Goal: Task Accomplishment & Management: Use online tool/utility

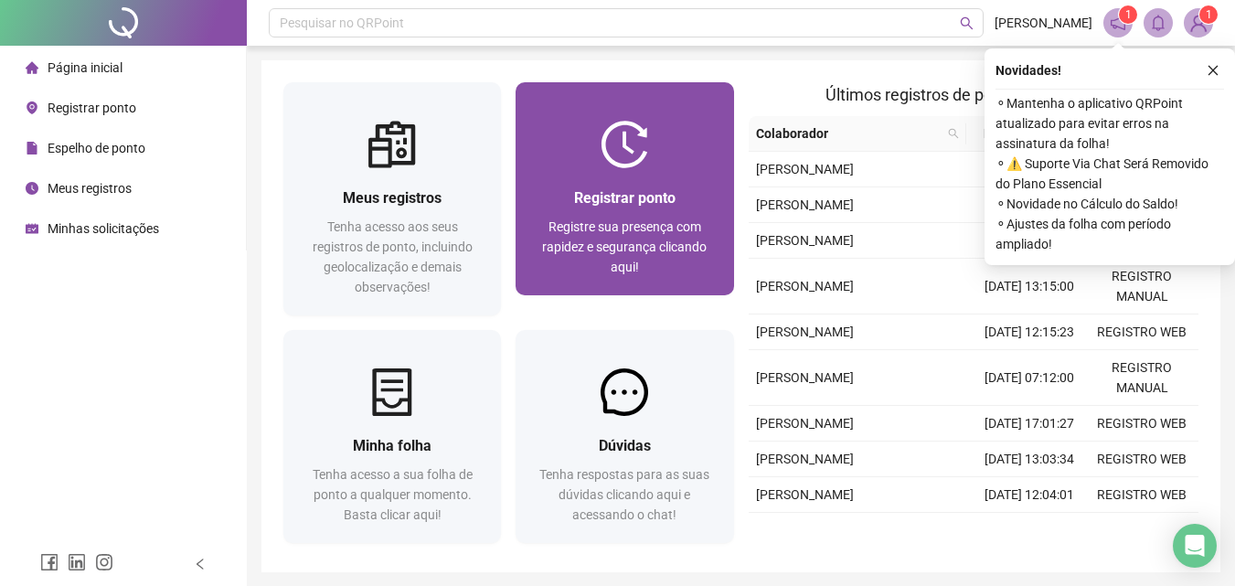
click at [550, 214] on div "Registrar ponto Registre sua presença com rapidez e segurança clicando aqui!" at bounding box center [624, 231] width 174 height 90
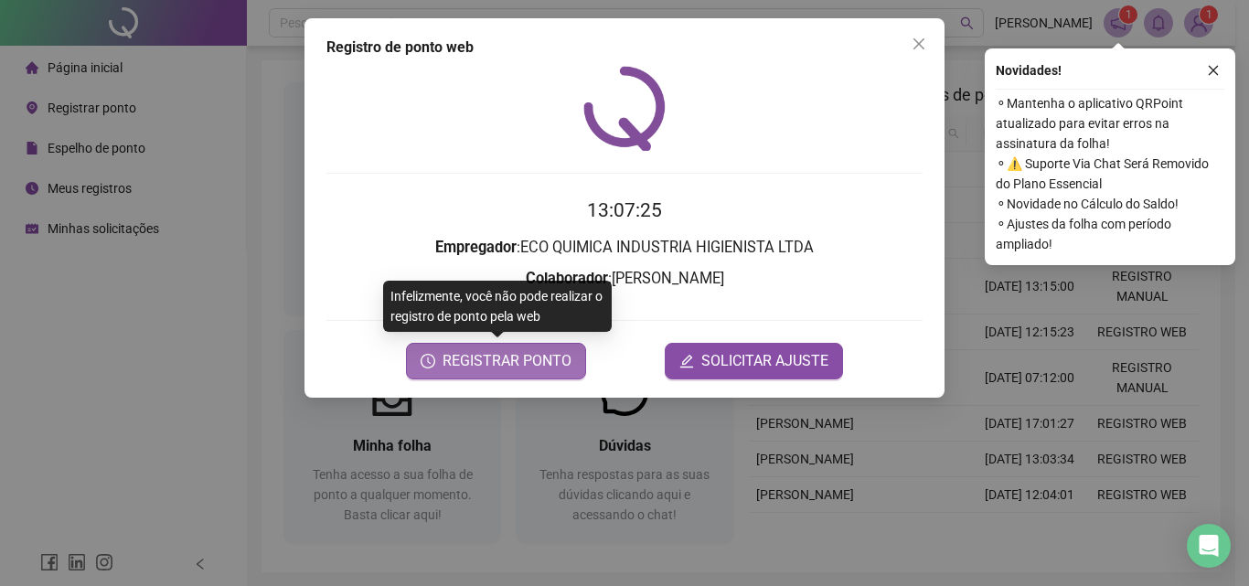
click at [522, 361] on span "REGISTRAR PONTO" at bounding box center [506, 361] width 129 height 22
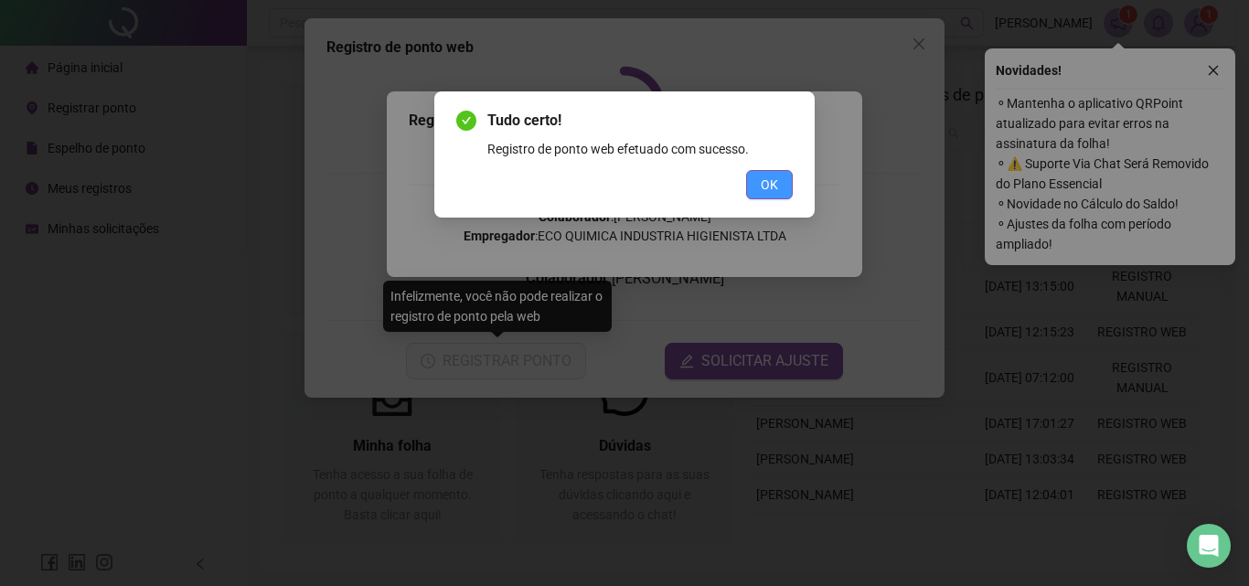
click at [774, 191] on span "OK" at bounding box center [768, 185] width 17 height 20
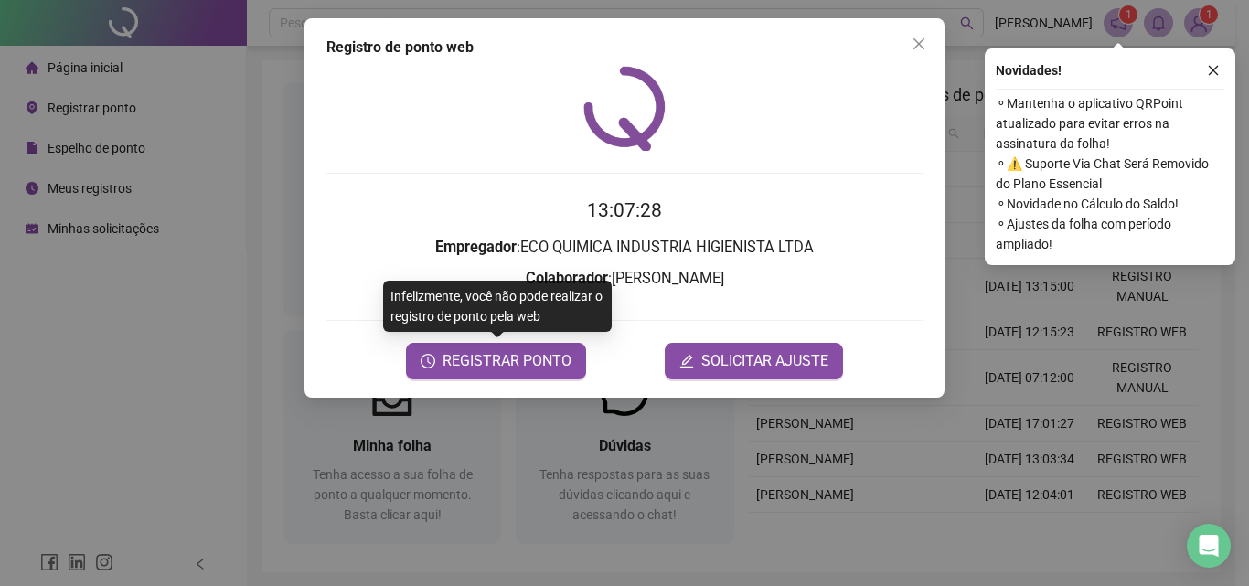
click at [1199, 18] on div "Registro de ponto web 13:07:28 Empregador : ECO QUIMICA INDUSTRIA HIGIENISTA LT…" at bounding box center [624, 293] width 1249 height 586
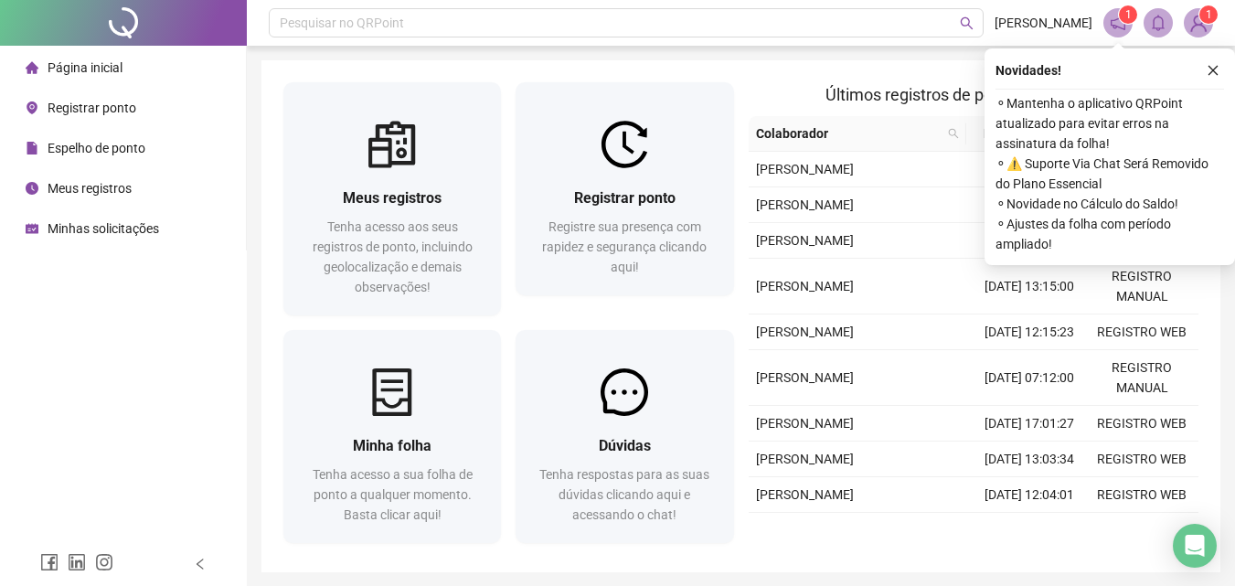
click at [1199, 16] on sup "1" at bounding box center [1208, 14] width 18 height 18
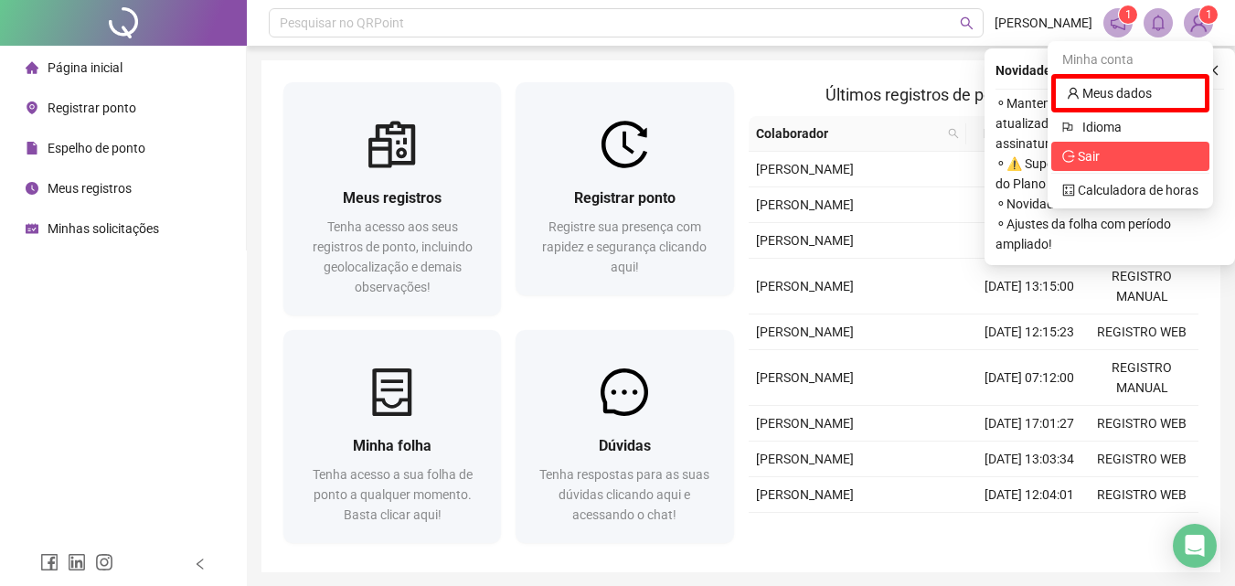
click at [1100, 156] on span "Sair" at bounding box center [1130, 156] width 136 height 20
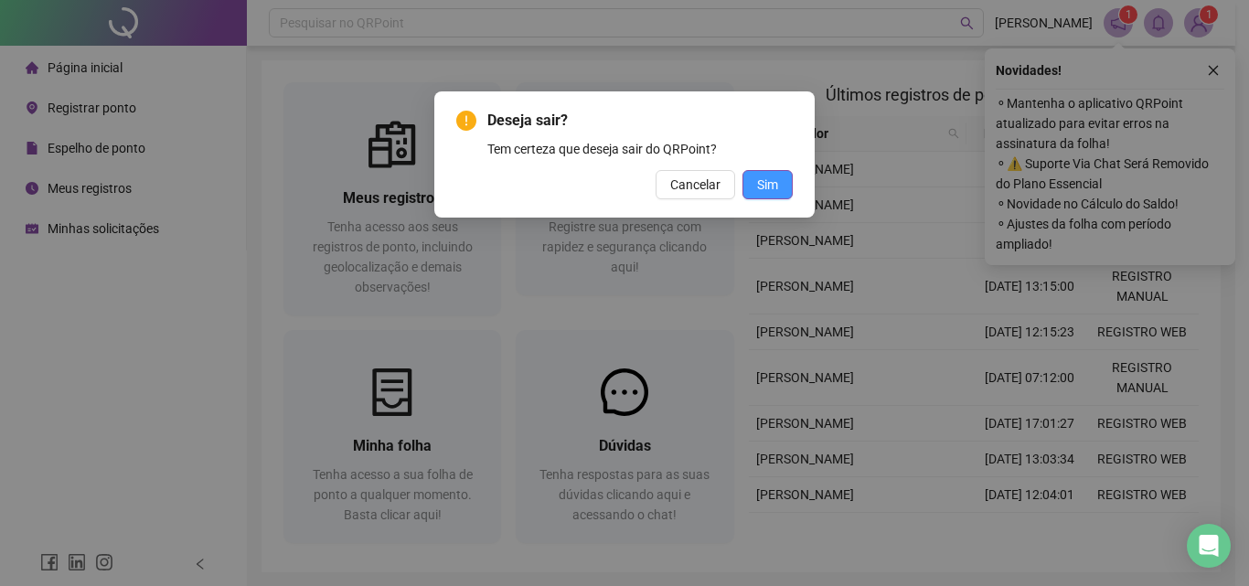
click at [762, 186] on span "Sim" at bounding box center [767, 185] width 21 height 20
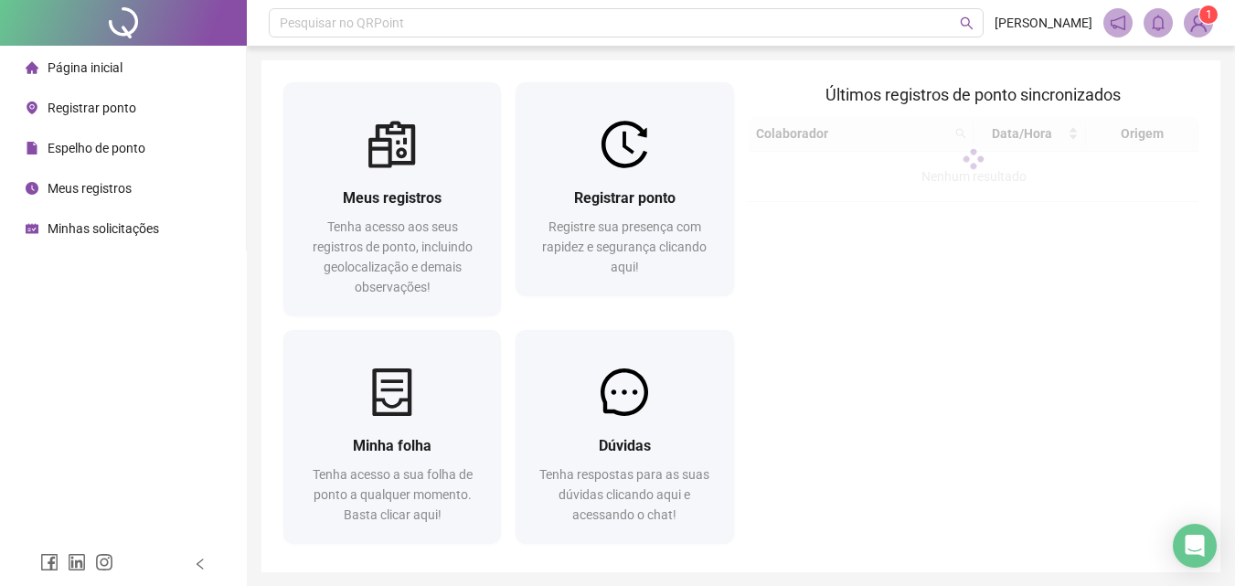
click at [594, 242] on span "Registre sua presença com rapidez e segurança clicando aqui!" at bounding box center [624, 246] width 165 height 55
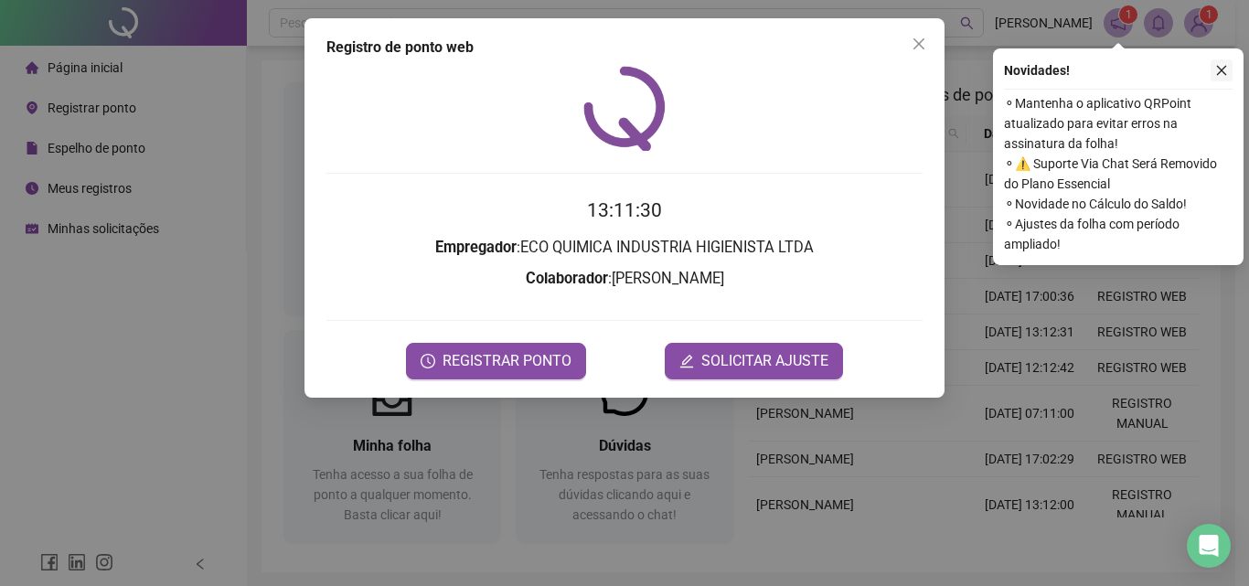
click at [1224, 65] on icon "close" at bounding box center [1221, 70] width 13 height 13
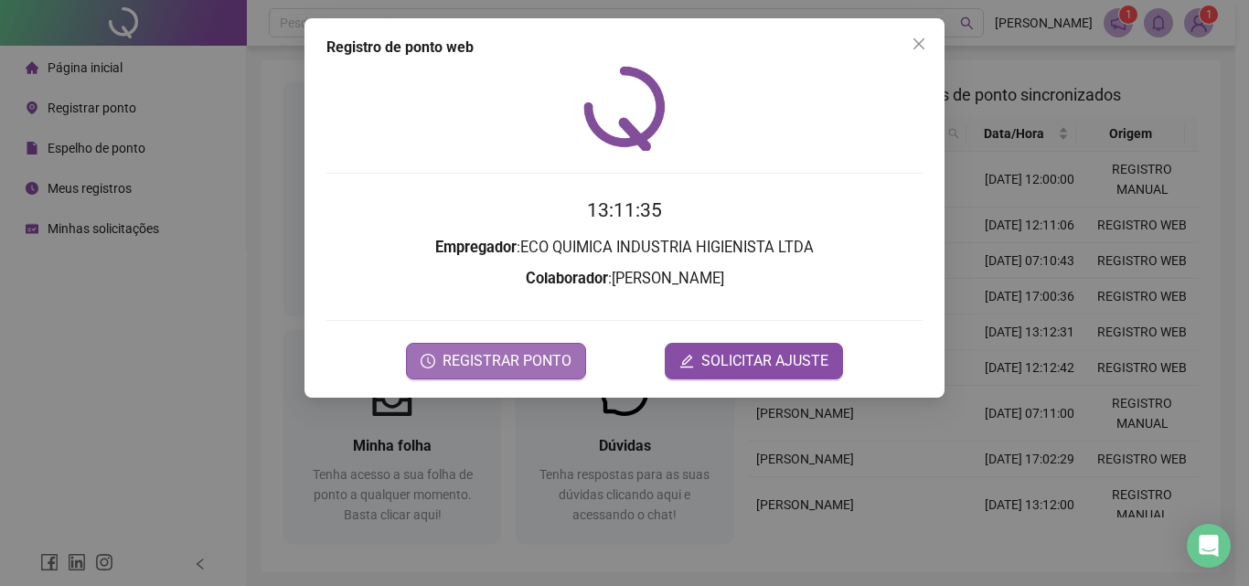
click at [504, 356] on span "REGISTRAR PONTO" at bounding box center [506, 361] width 129 height 22
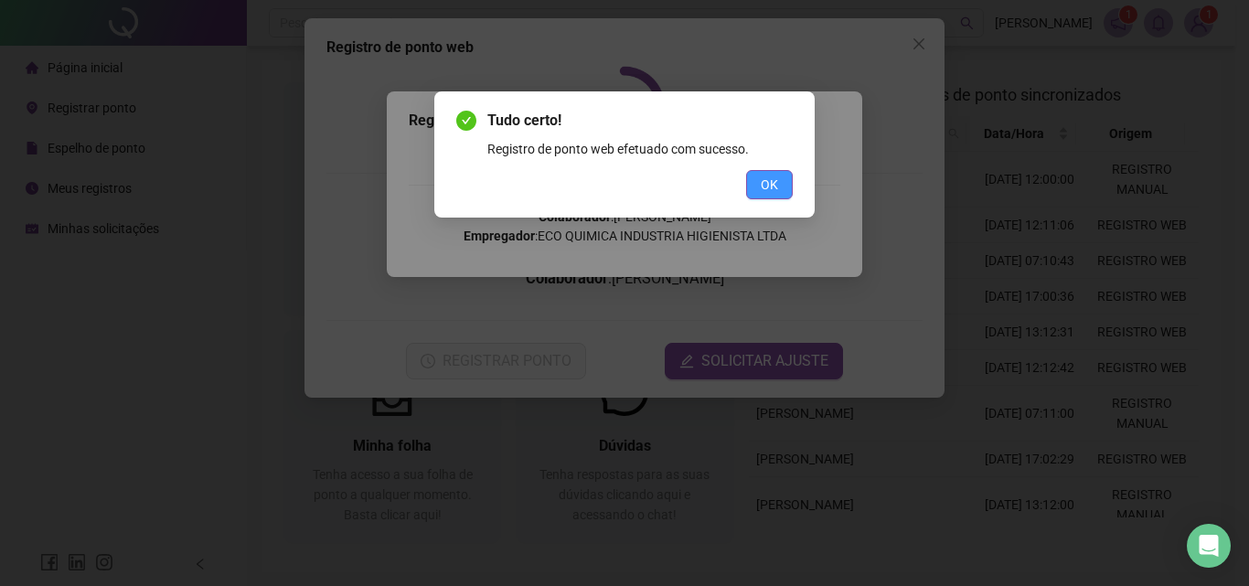
click at [762, 182] on span "OK" at bounding box center [768, 185] width 17 height 20
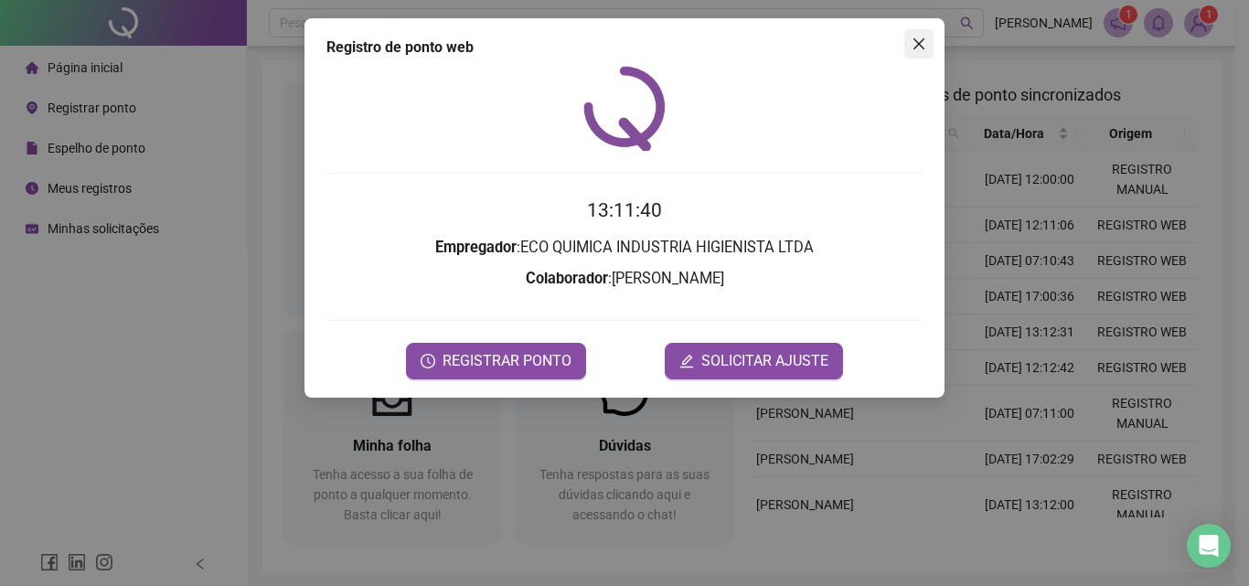
click at [915, 43] on icon "close" at bounding box center [918, 44] width 15 height 15
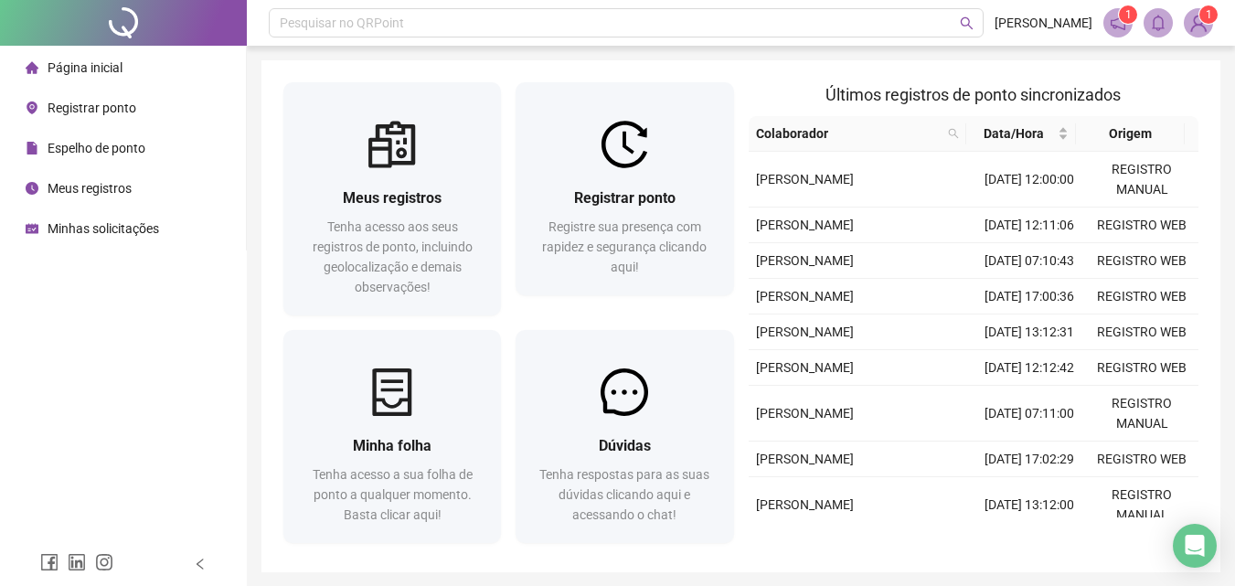
click at [1202, 23] on img at bounding box center [1198, 22] width 27 height 27
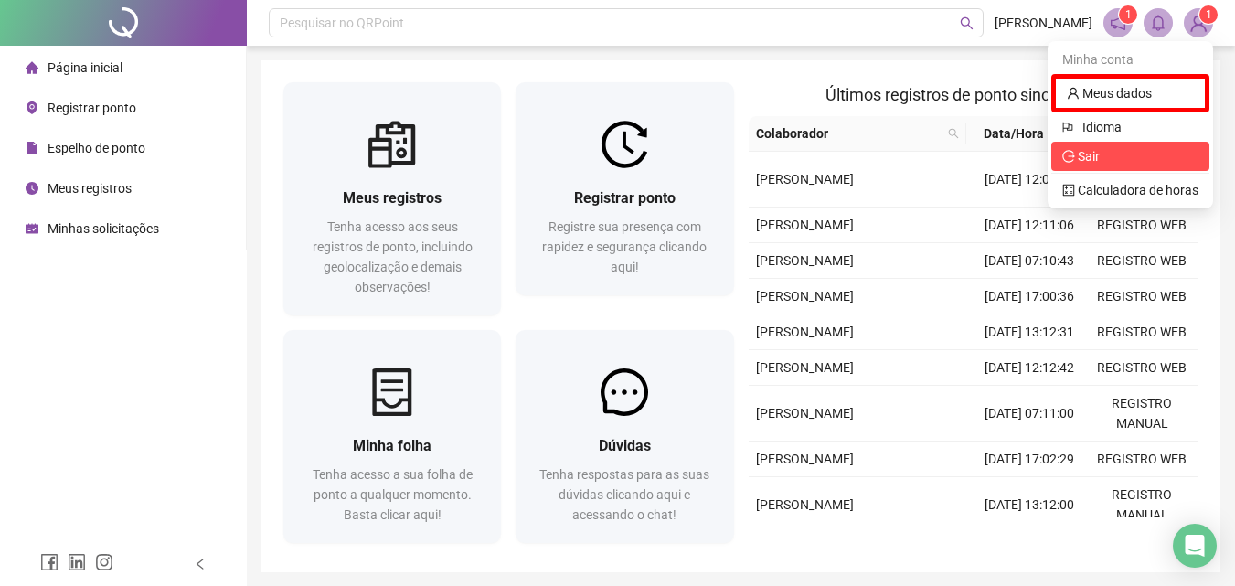
click at [1087, 153] on span "Sair" at bounding box center [1089, 156] width 22 height 15
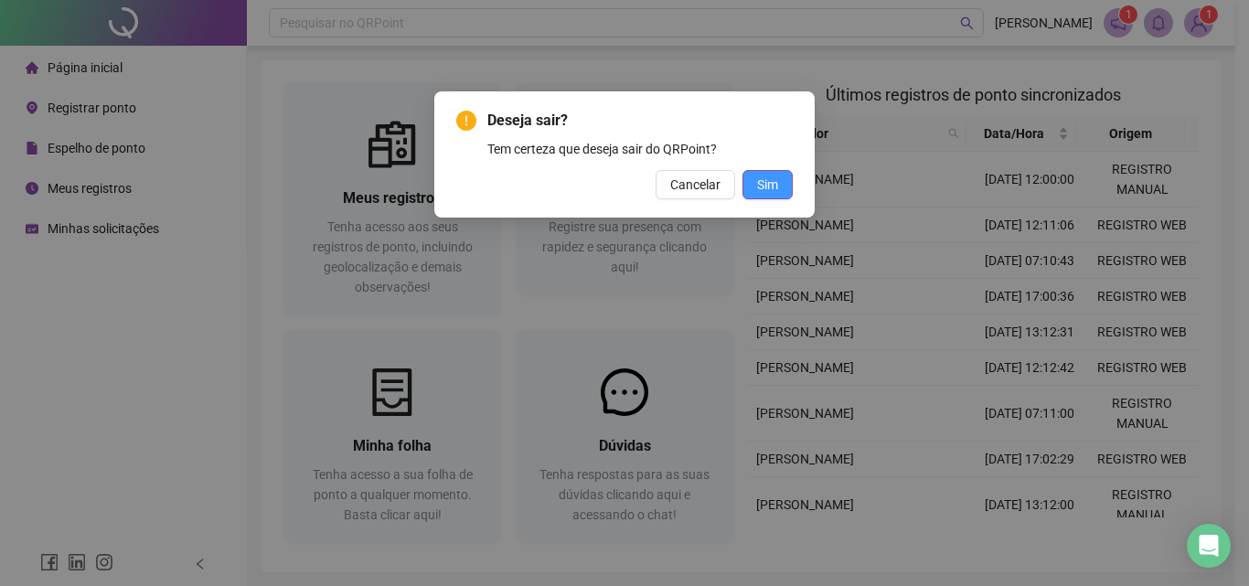
click at [768, 175] on span "Sim" at bounding box center [767, 185] width 21 height 20
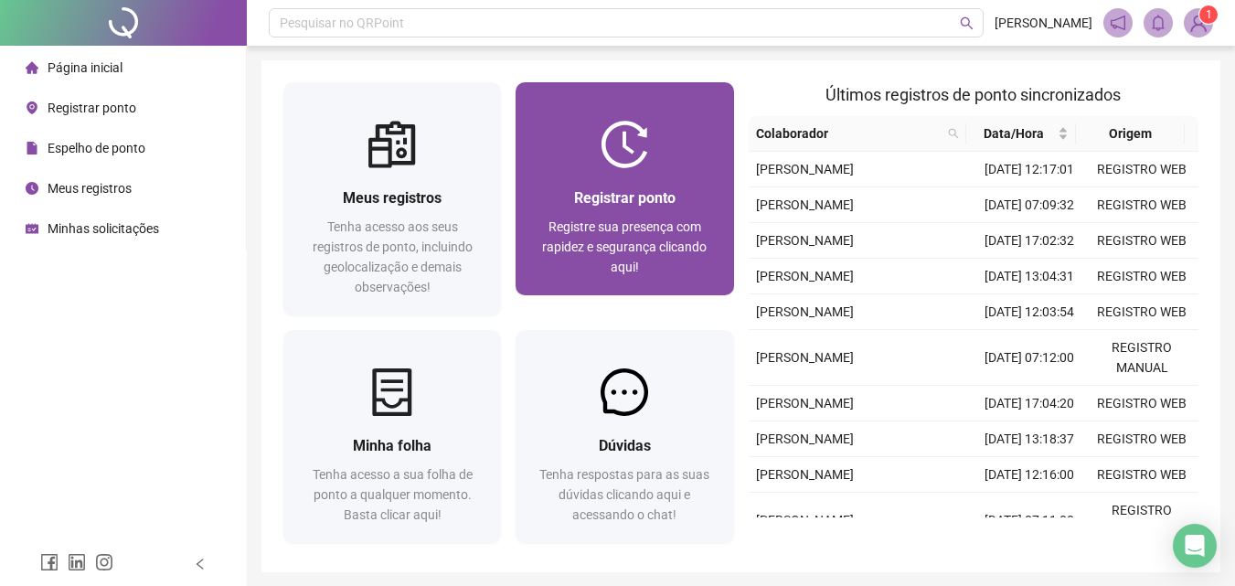
click at [657, 201] on span "Registrar ponto" at bounding box center [624, 197] width 101 height 17
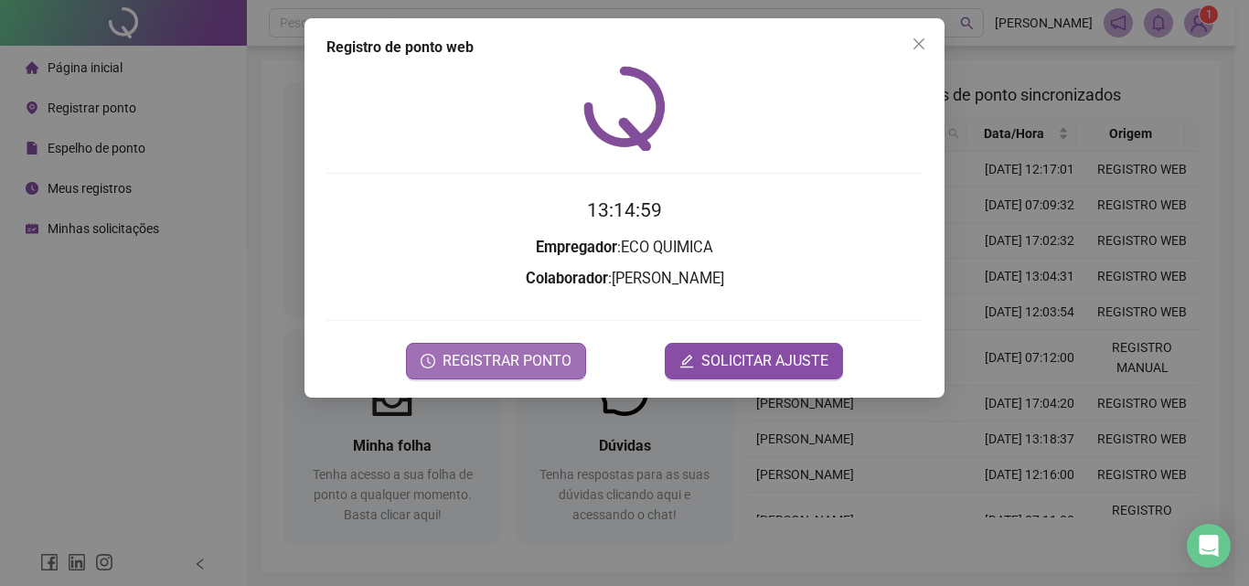
click at [516, 360] on span "REGISTRAR PONTO" at bounding box center [506, 361] width 129 height 22
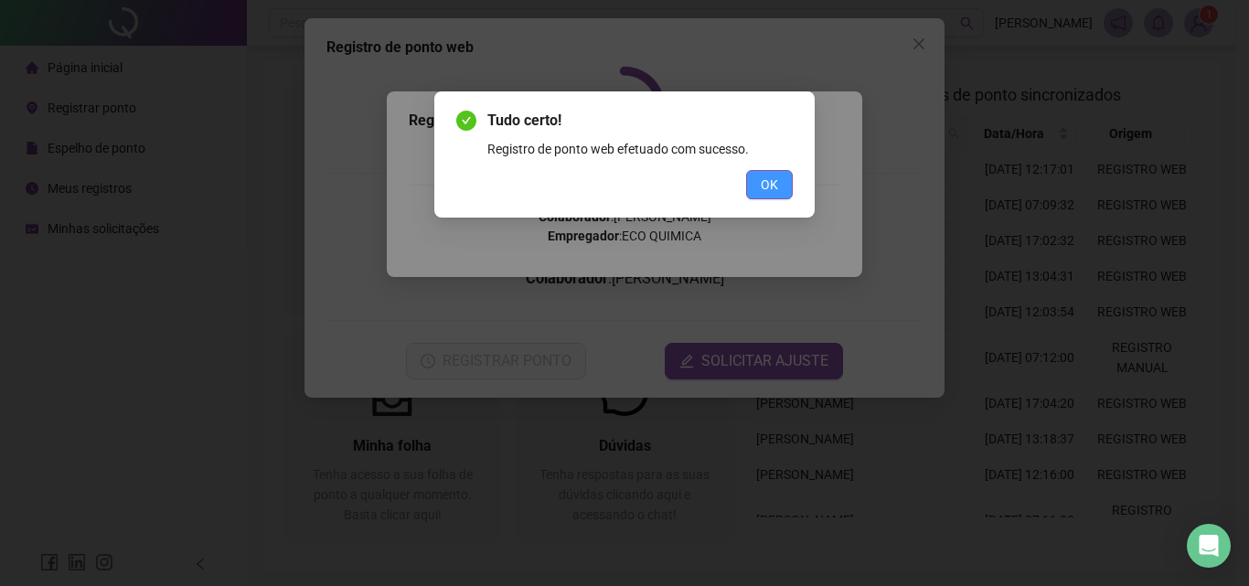
click at [772, 181] on span "OK" at bounding box center [768, 185] width 17 height 20
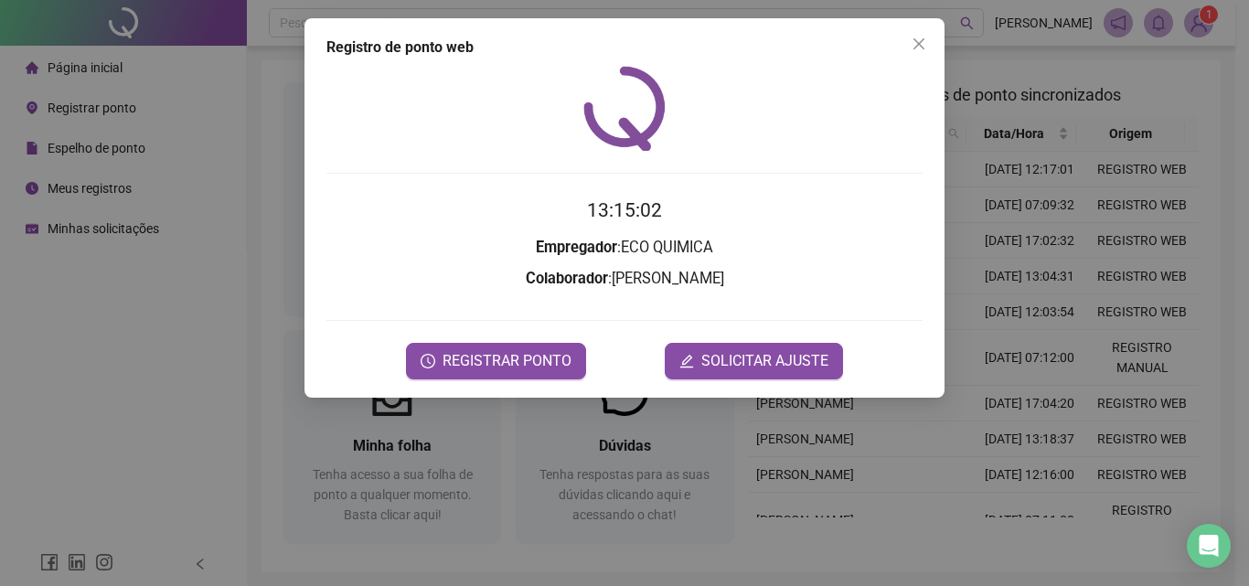
click at [1192, 17] on div "Registro [PERSON_NAME] web 13:15:02 Empregador : ECO QUIMICA Colaborador : [PER…" at bounding box center [624, 293] width 1249 height 586
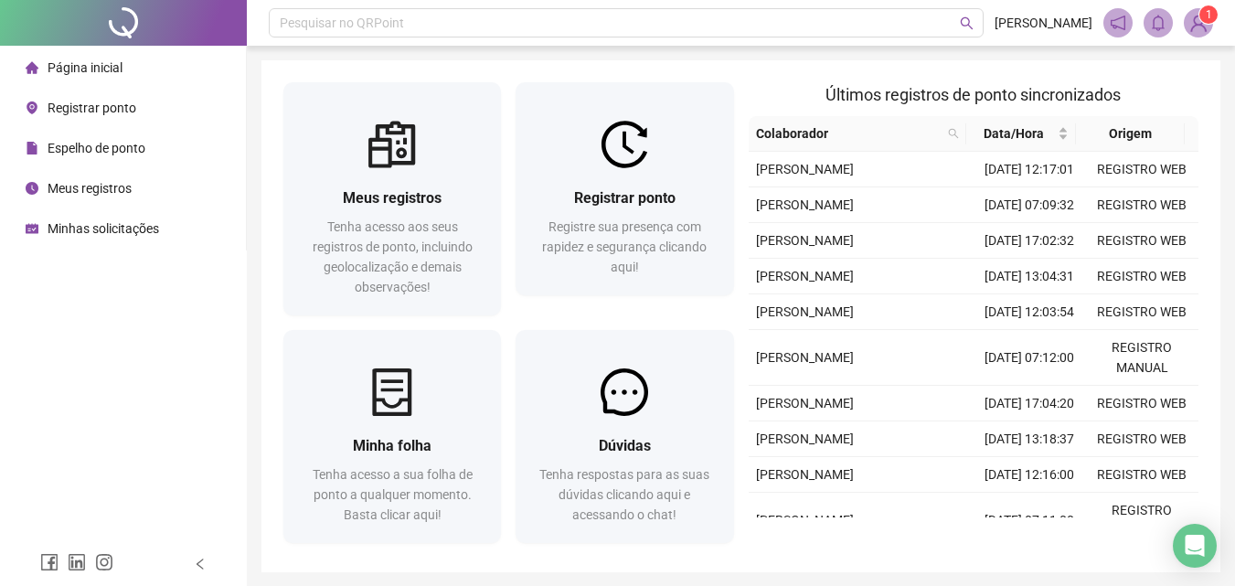
click at [1192, 17] on img at bounding box center [1198, 22] width 27 height 27
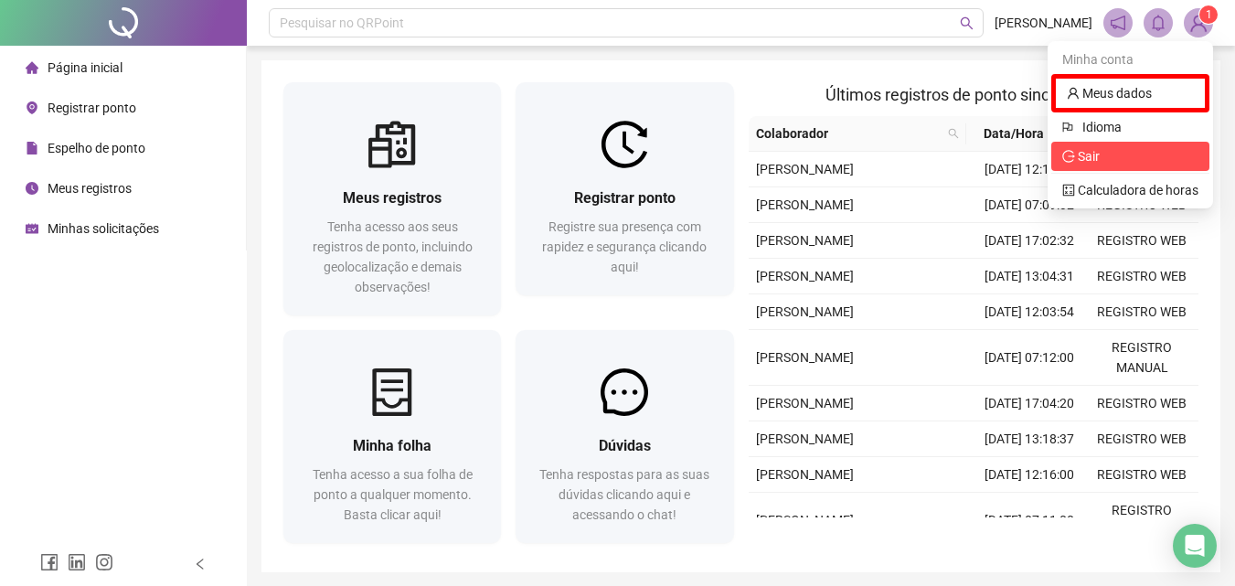
click at [1121, 161] on span "Sair" at bounding box center [1130, 156] width 136 height 20
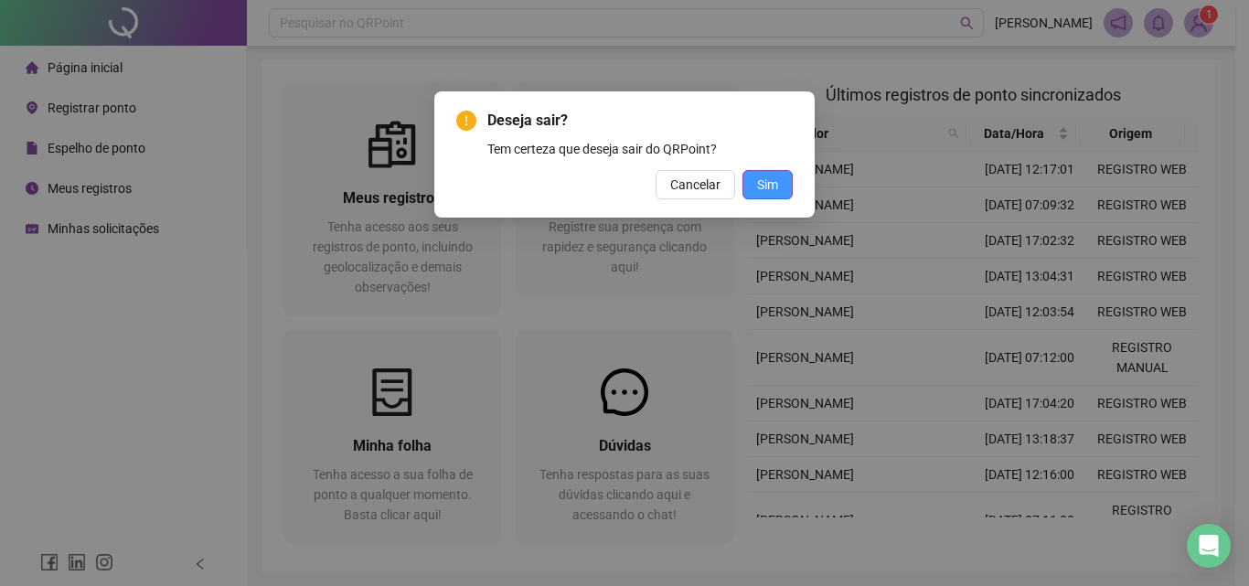
click at [767, 181] on span "Sim" at bounding box center [767, 185] width 21 height 20
